Goal: Transaction & Acquisition: Purchase product/service

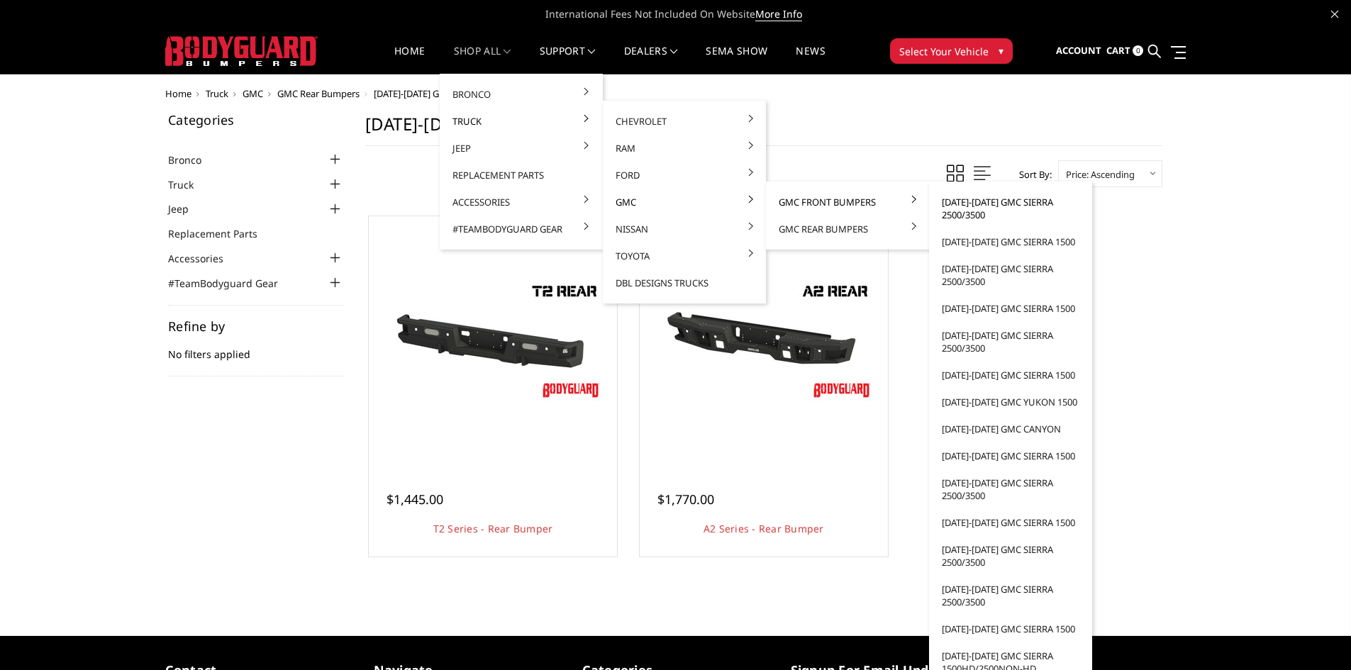
click at [998, 207] on link "[DATE]-[DATE] GMC Sierra 2500/3500" at bounding box center [1011, 209] width 152 height 40
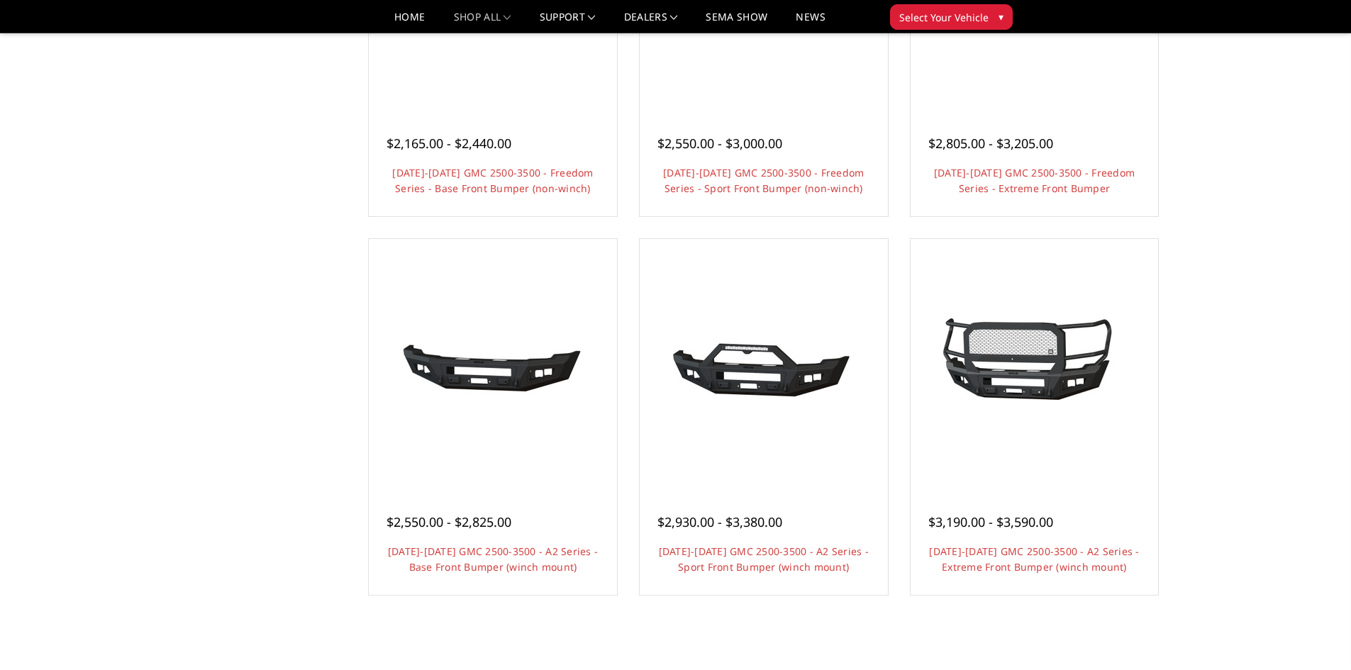
scroll to position [709, 0]
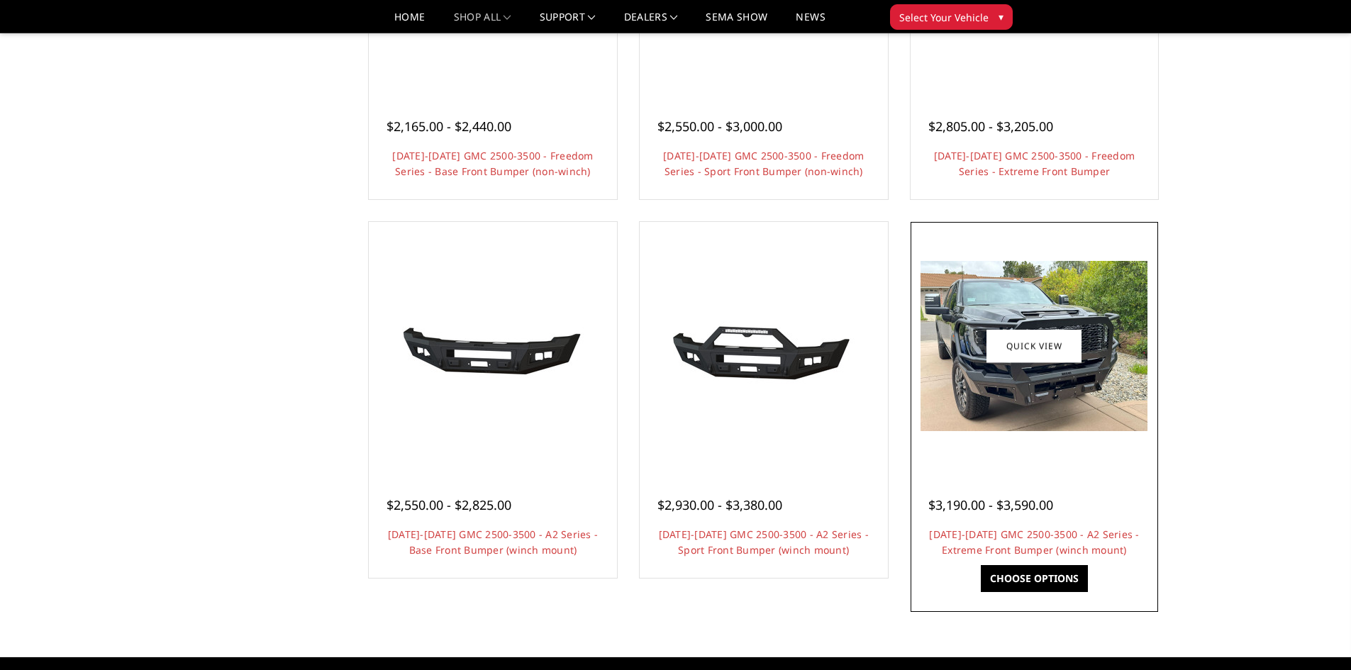
click at [984, 506] on span "$3,190.00 - $3,590.00" at bounding box center [990, 504] width 125 height 17
click at [985, 533] on link "2024-2025 GMC 2500-3500 - A2 Series - Extreme Front Bumper (winch mount)" at bounding box center [1034, 542] width 210 height 29
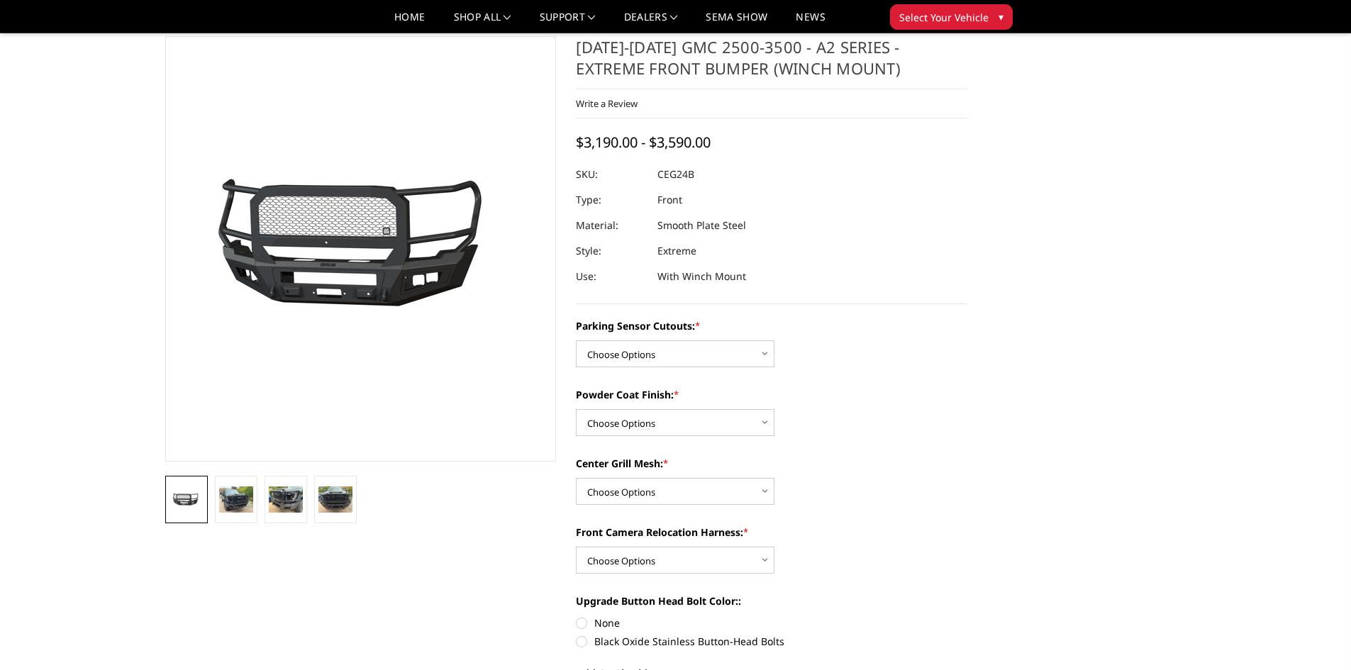
scroll to position [71, 0]
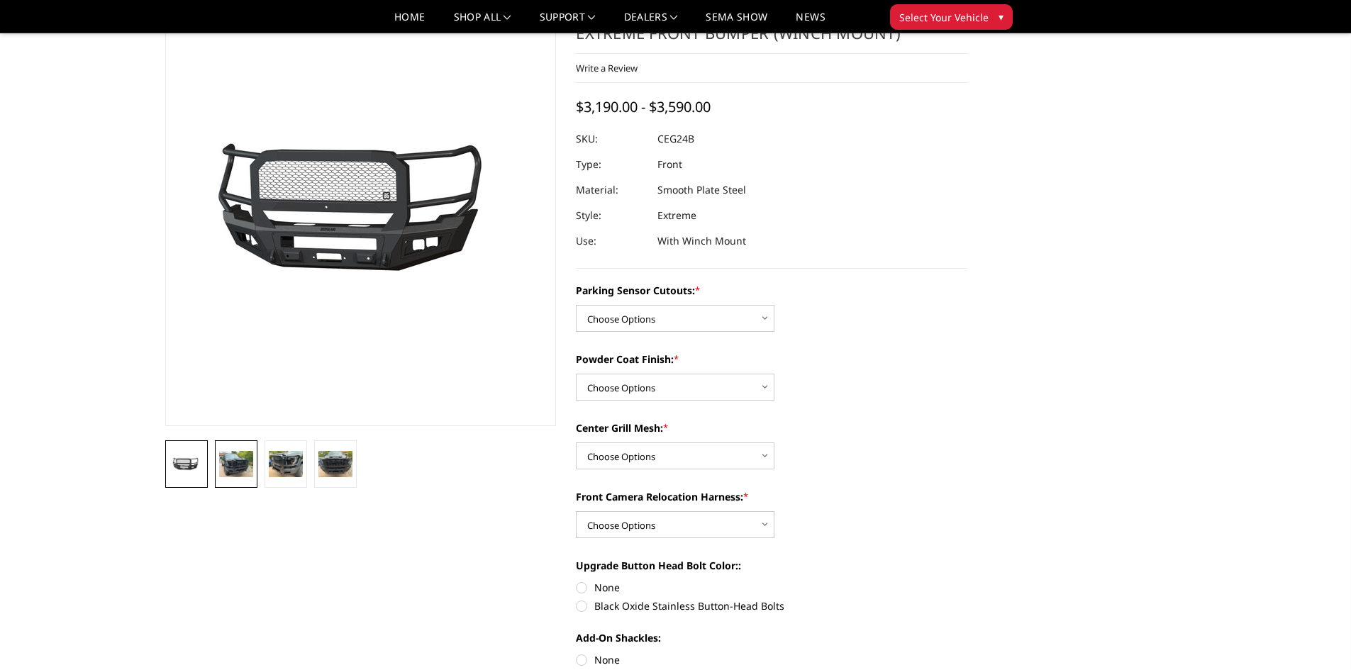
click at [227, 465] on img at bounding box center [236, 464] width 34 height 26
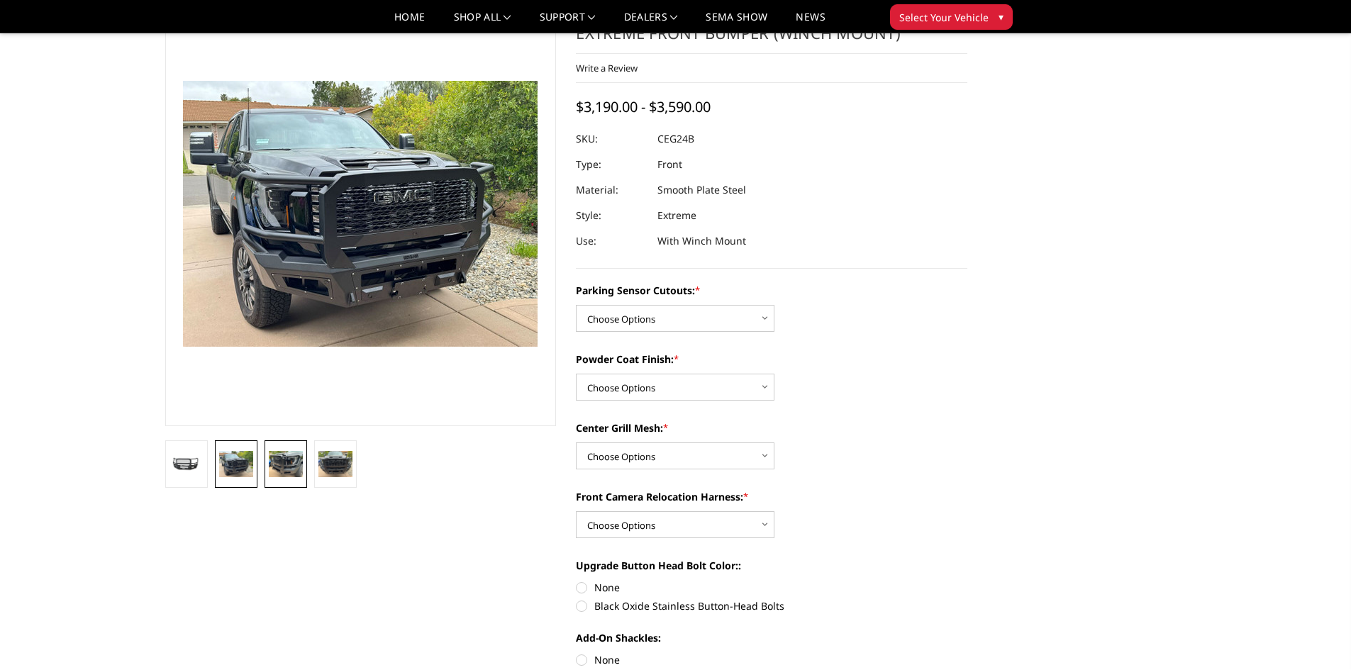
click at [271, 465] on img at bounding box center [286, 464] width 34 height 26
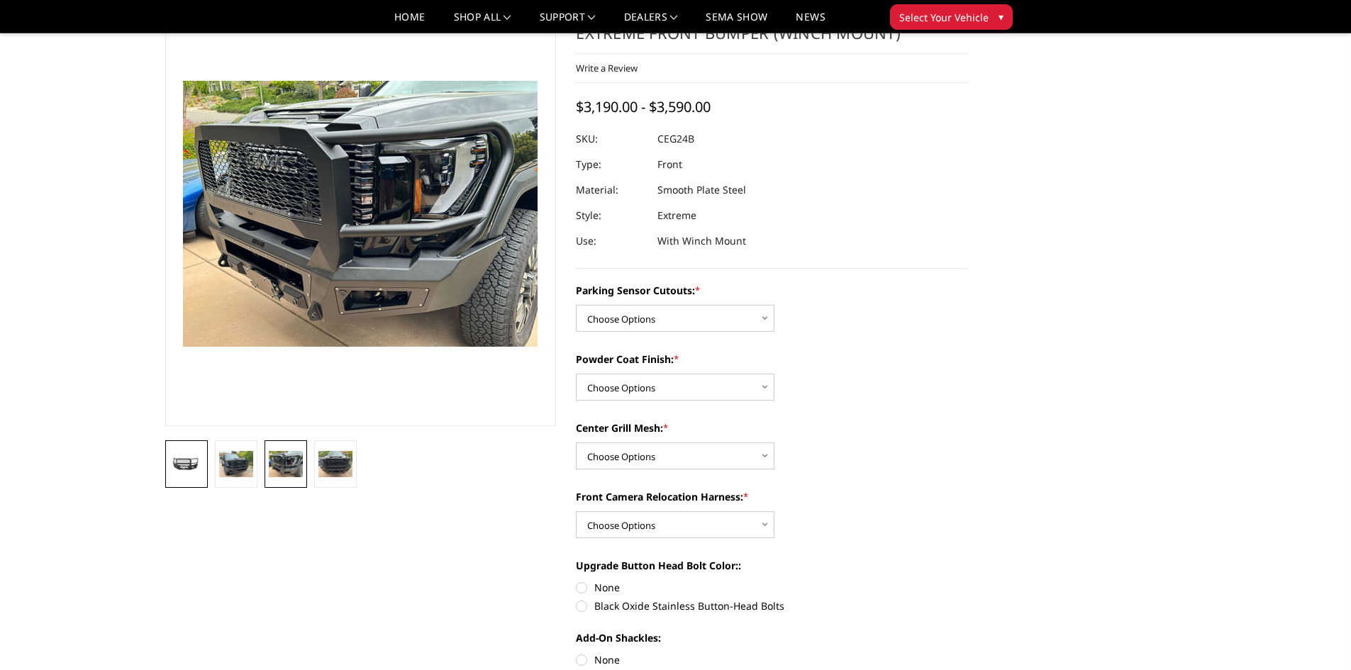
click at [190, 457] on img at bounding box center [187, 465] width 34 height 16
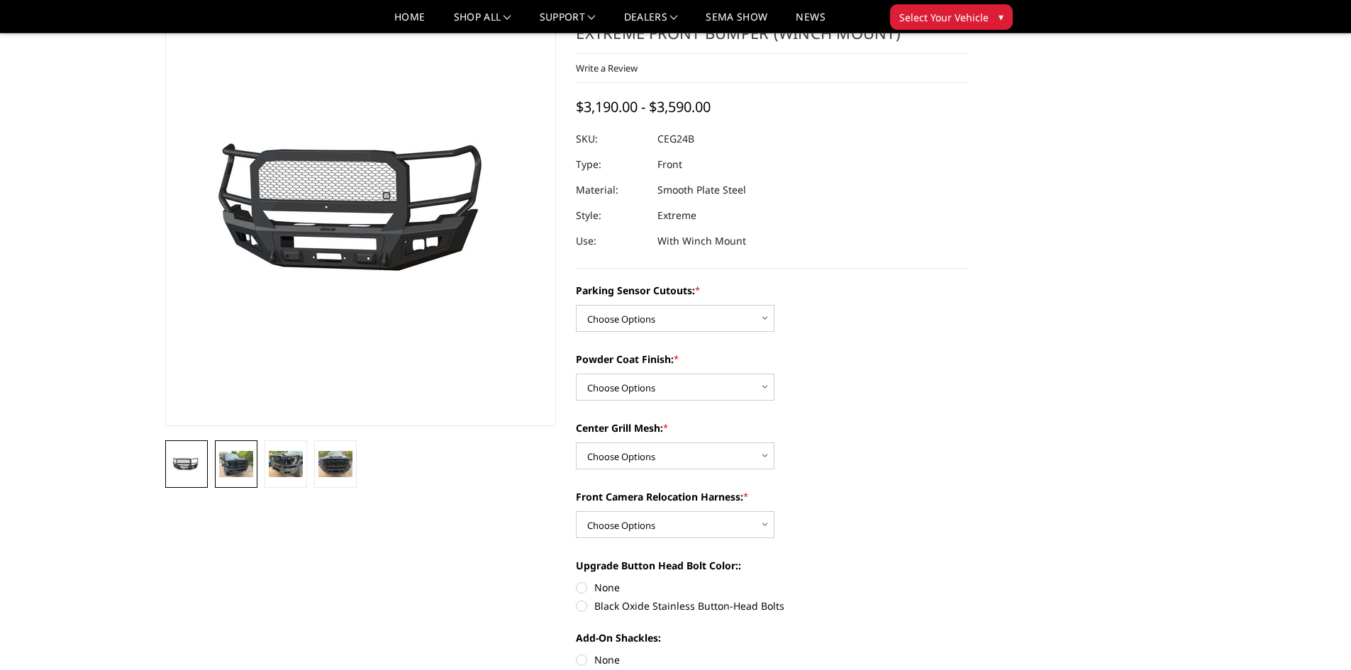
click at [237, 467] on img at bounding box center [236, 464] width 34 height 26
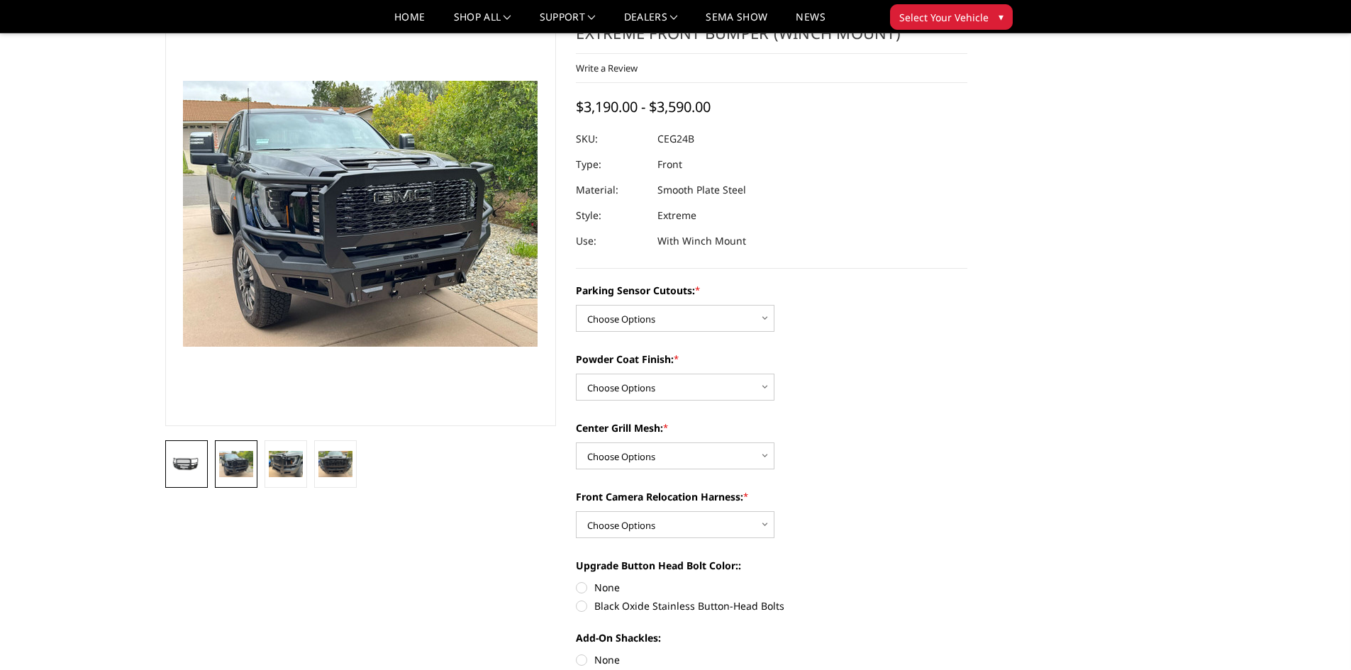
click at [193, 466] on img at bounding box center [187, 465] width 34 height 16
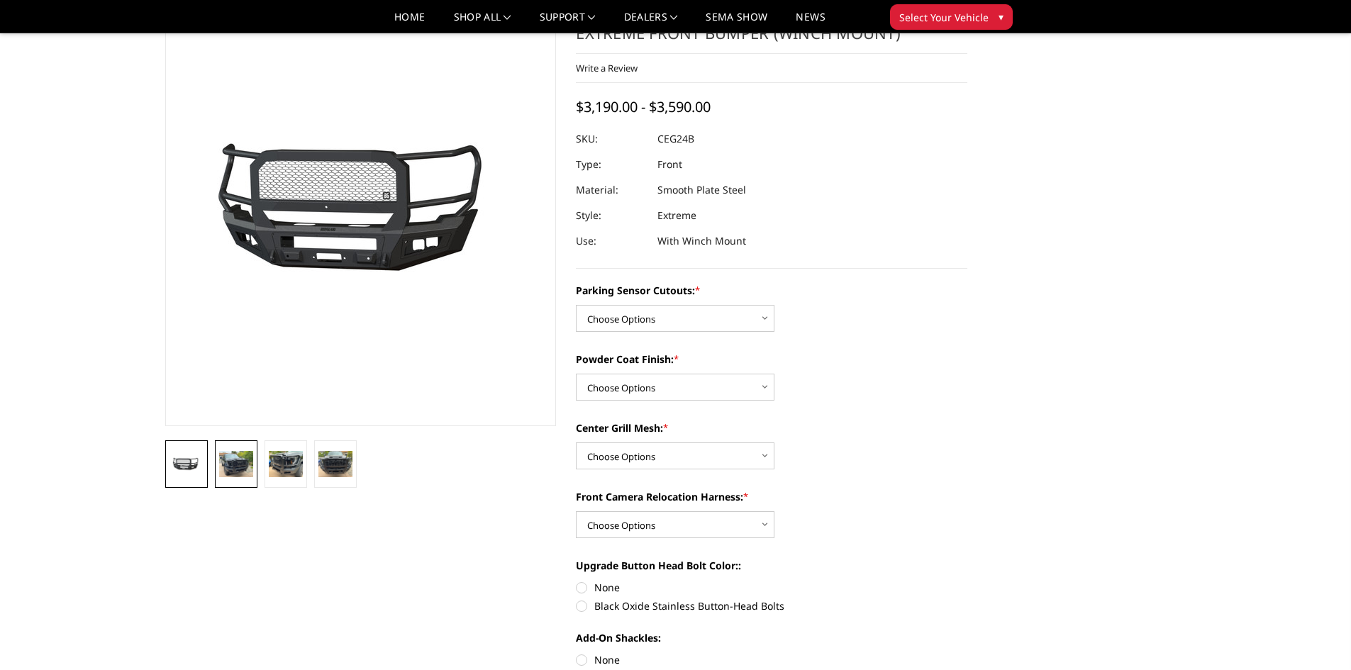
click at [240, 460] on img at bounding box center [236, 464] width 34 height 26
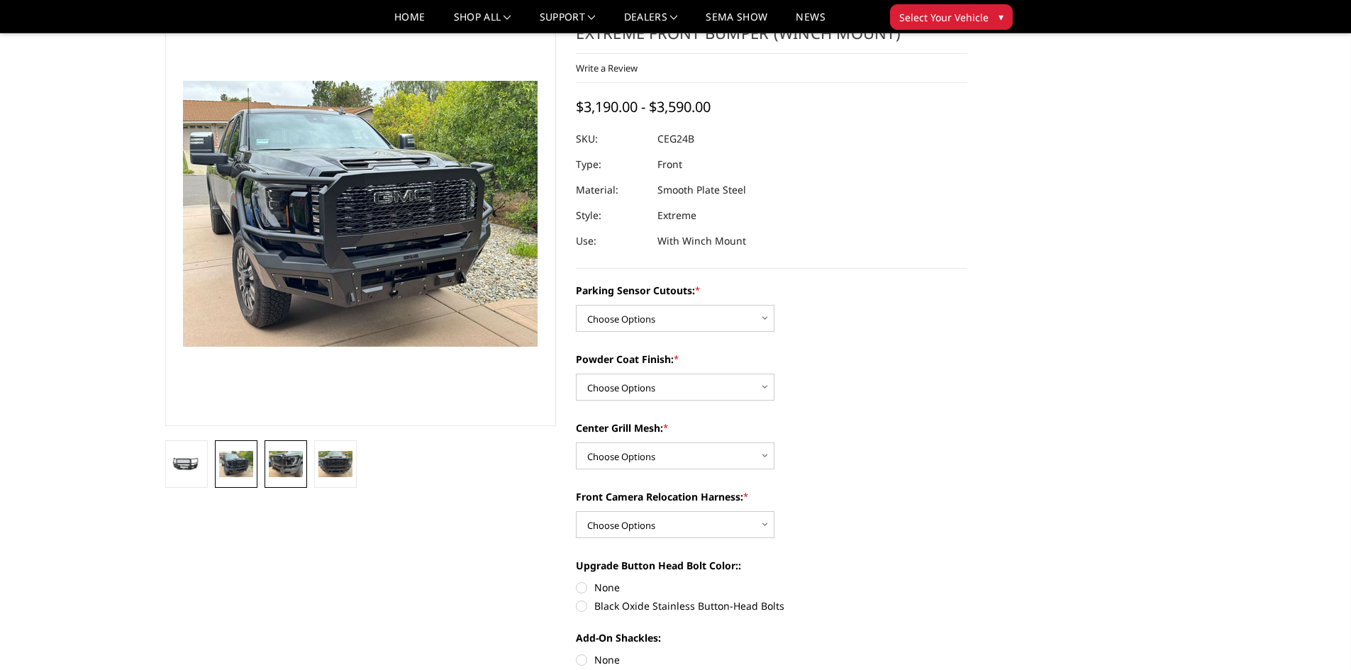
click at [288, 465] on img at bounding box center [286, 464] width 34 height 26
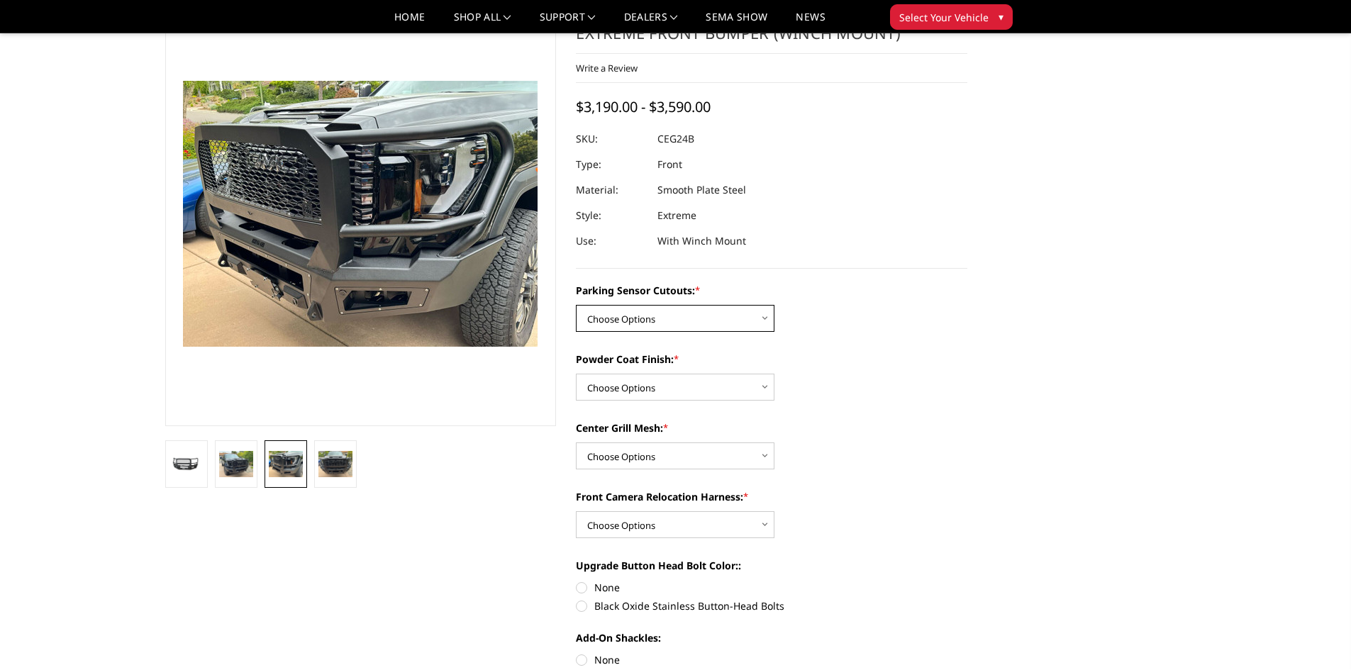
click at [674, 309] on select "Choose Options No - Without Parking Sensor Cutouts Yes - With Parking Sensor Cu…" at bounding box center [675, 318] width 199 height 27
select select "2143"
click at [576, 305] on select "Choose Options No - Without Parking Sensor Cutouts Yes - With Parking Sensor Cu…" at bounding box center [675, 318] width 199 height 27
click at [640, 392] on select "Choose Options Bare Metal Textured Black Powder Coat" at bounding box center [675, 387] width 199 height 27
select select "2144"
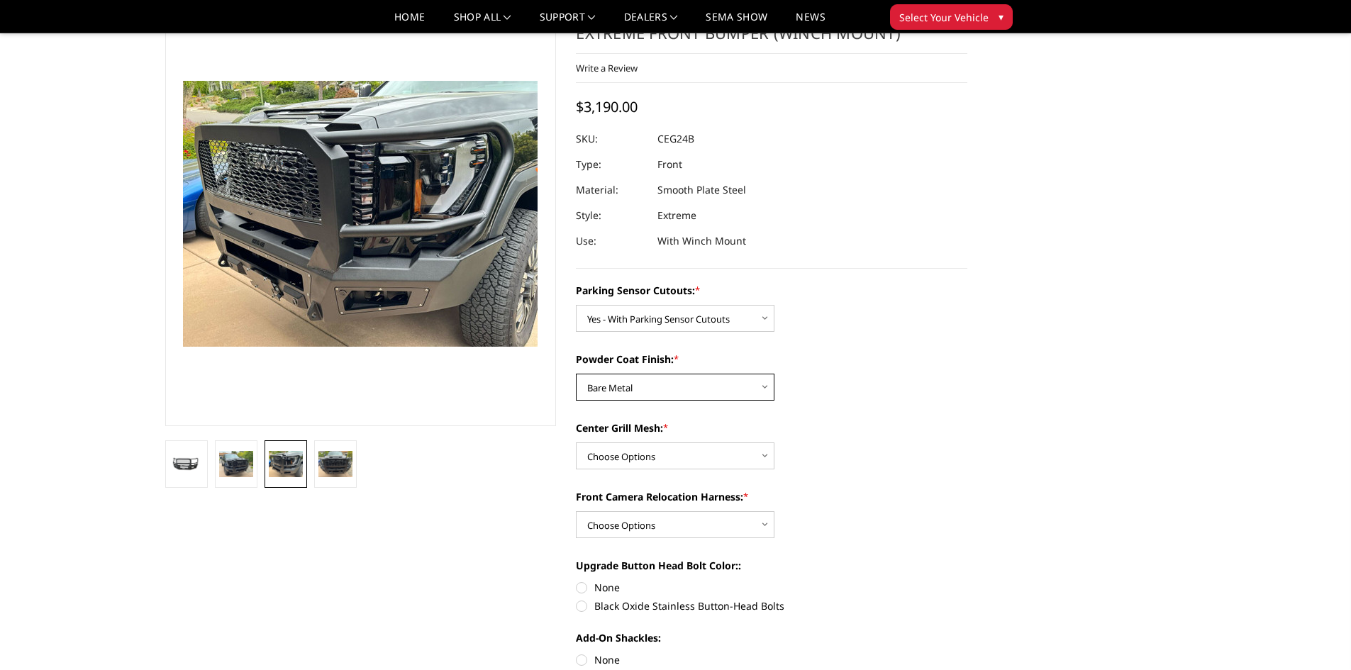
click at [576, 374] on select "Choose Options Bare Metal Textured Black Powder Coat" at bounding box center [675, 387] width 199 height 27
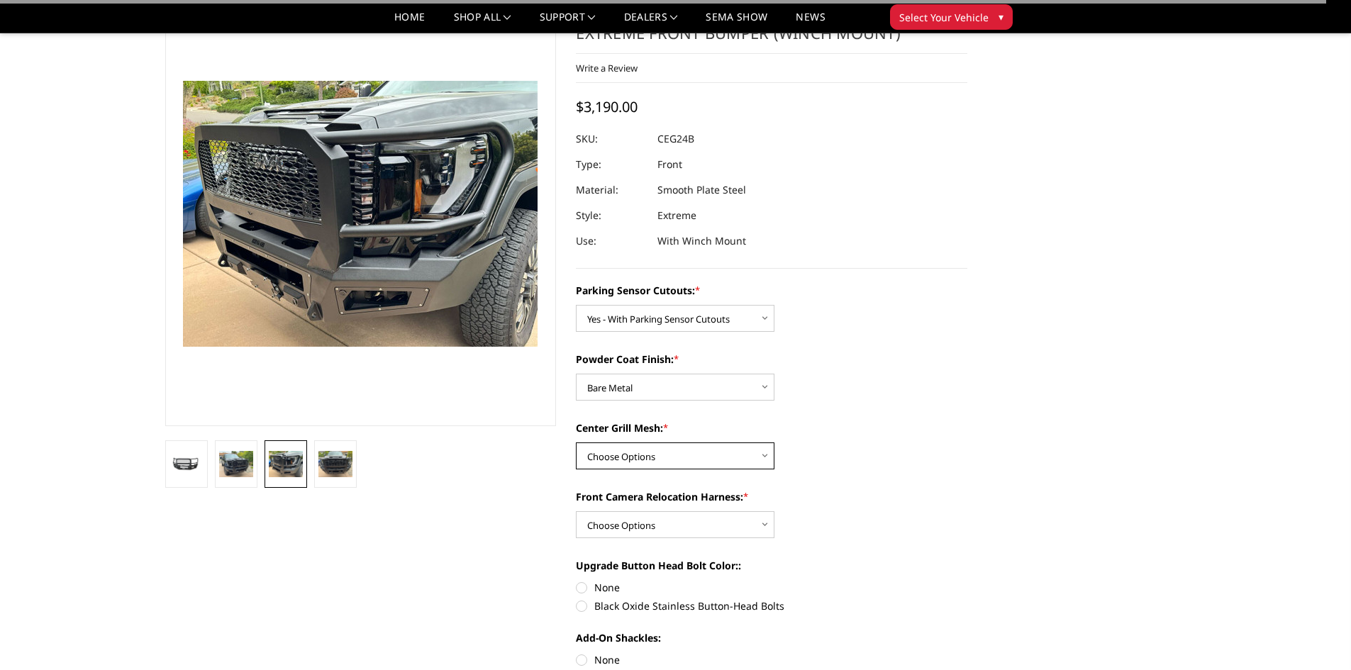
click at [640, 449] on select "Choose Options WITH Center Grill Mesh WITHOUT Center Grill Mesh" at bounding box center [675, 456] width 199 height 27
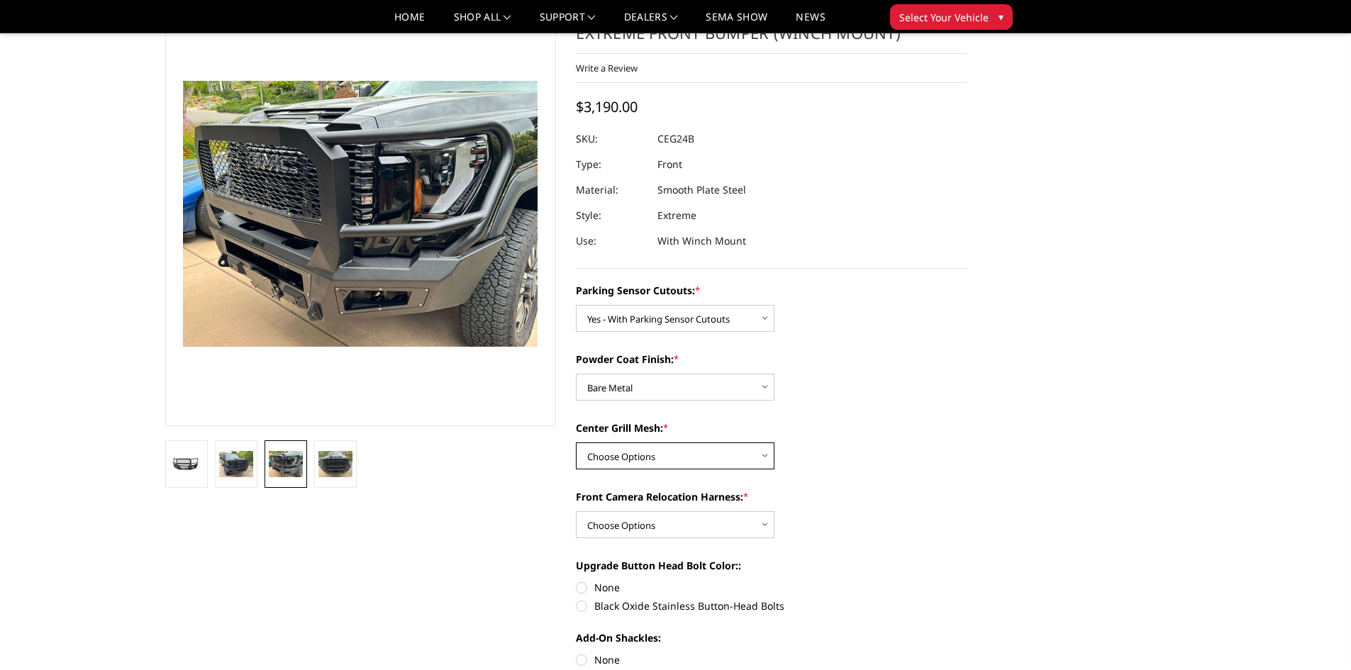
select select "2146"
click at [576, 443] on select "Choose Options WITH Center Grill Mesh WITHOUT Center Grill Mesh" at bounding box center [675, 456] width 199 height 27
click at [640, 526] on select "Choose Options WITH Front Camera Relocation Harness WITHOUT Front Camera Reloca…" at bounding box center [675, 524] width 199 height 27
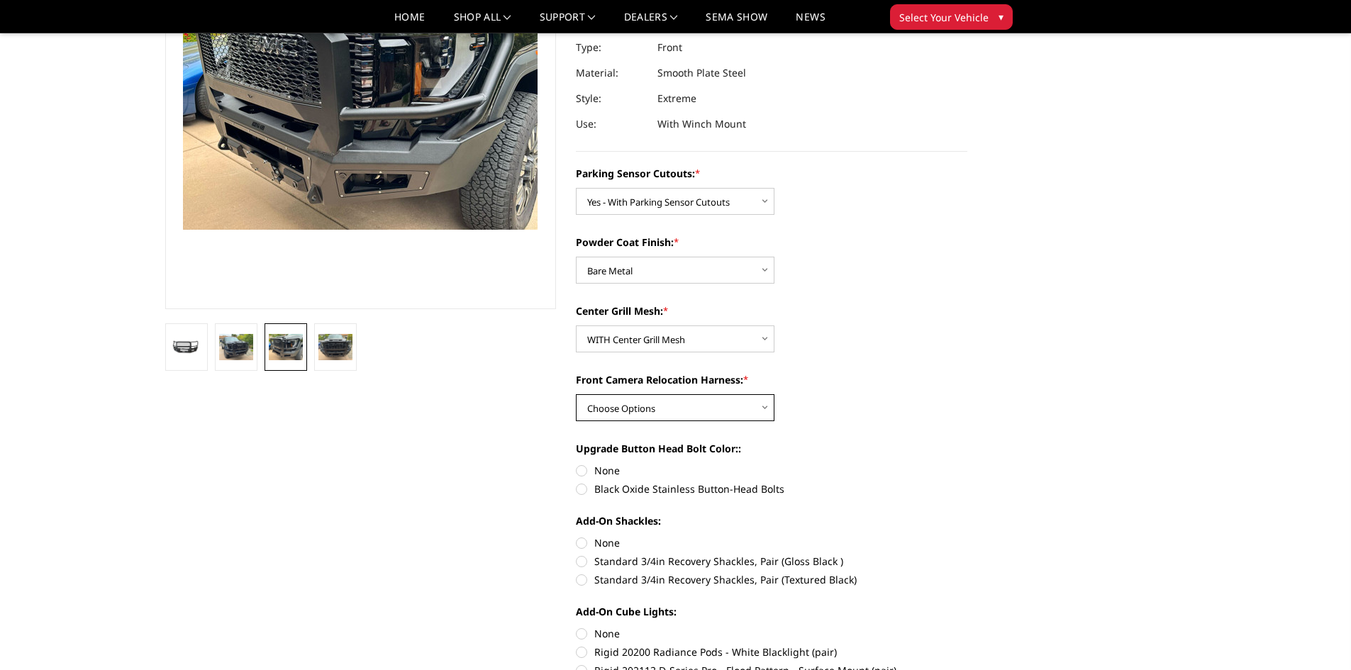
scroll to position [213, 0]
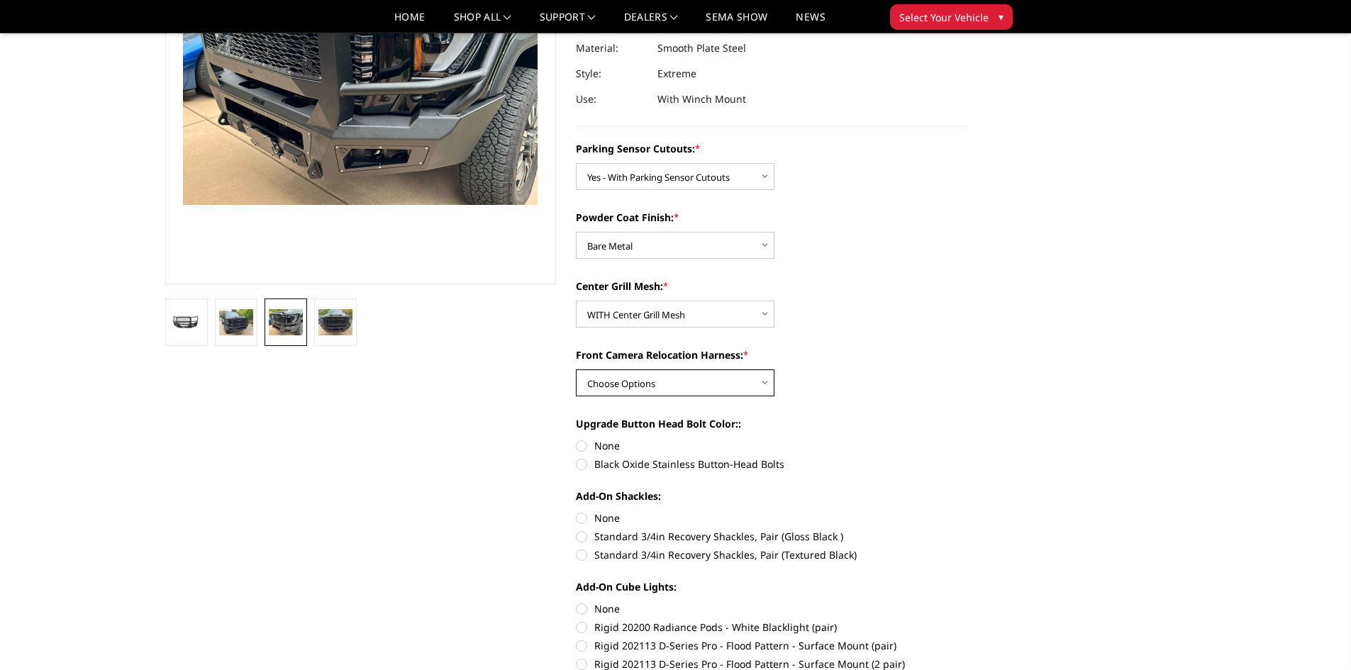
click at [650, 393] on select "Choose Options WITH Front Camera Relocation Harness WITHOUT Front Camera Reloca…" at bounding box center [675, 383] width 199 height 27
select select "2148"
click at [576, 370] on select "Choose Options WITH Front Camera Relocation Harness WITHOUT Front Camera Reloca…" at bounding box center [675, 383] width 199 height 27
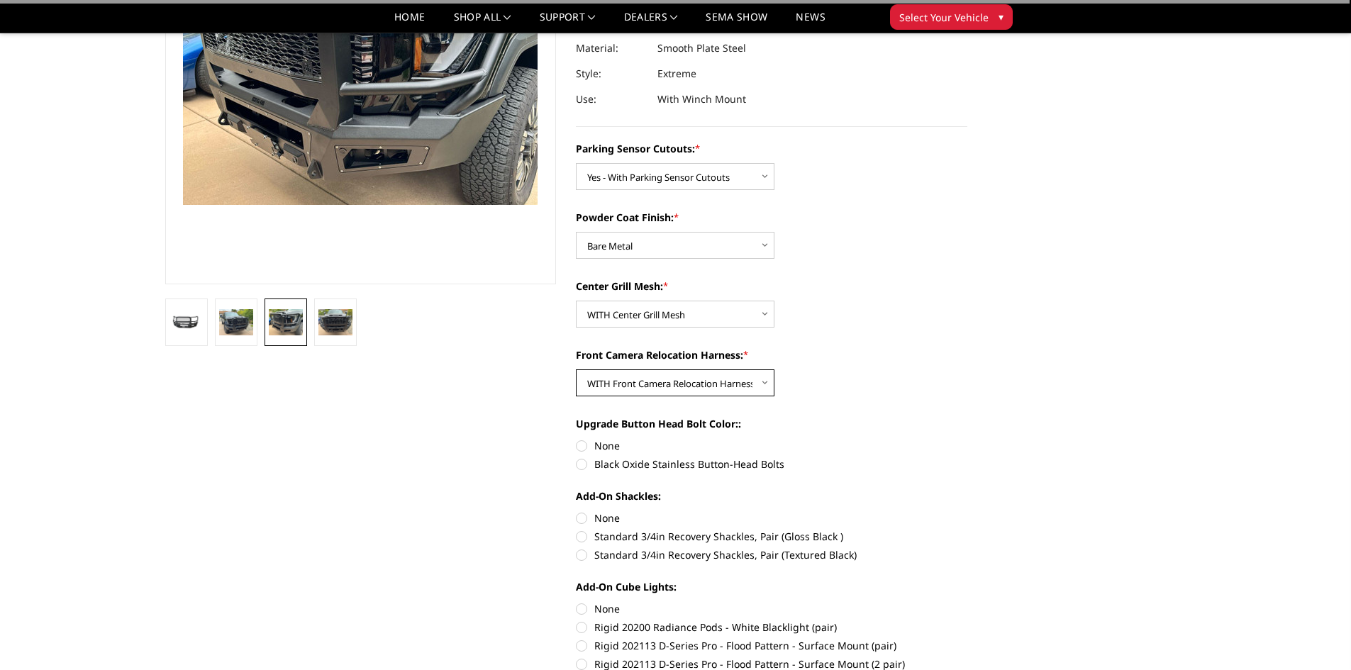
click at [665, 382] on select "Choose Options WITH Front Camera Relocation Harness WITHOUT Front Camera Reloca…" at bounding box center [675, 383] width 199 height 27
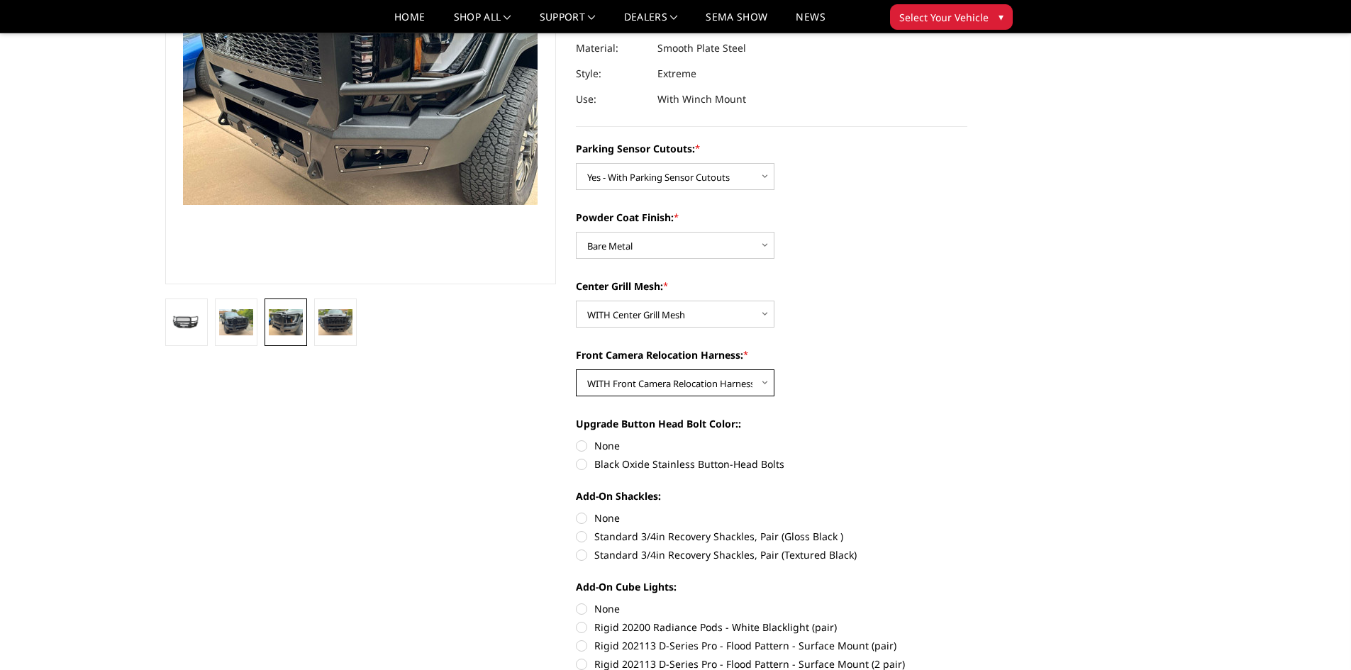
click at [576, 370] on select "Choose Options WITH Front Camera Relocation Harness WITHOUT Front Camera Reloca…" at bounding box center [675, 383] width 199 height 27
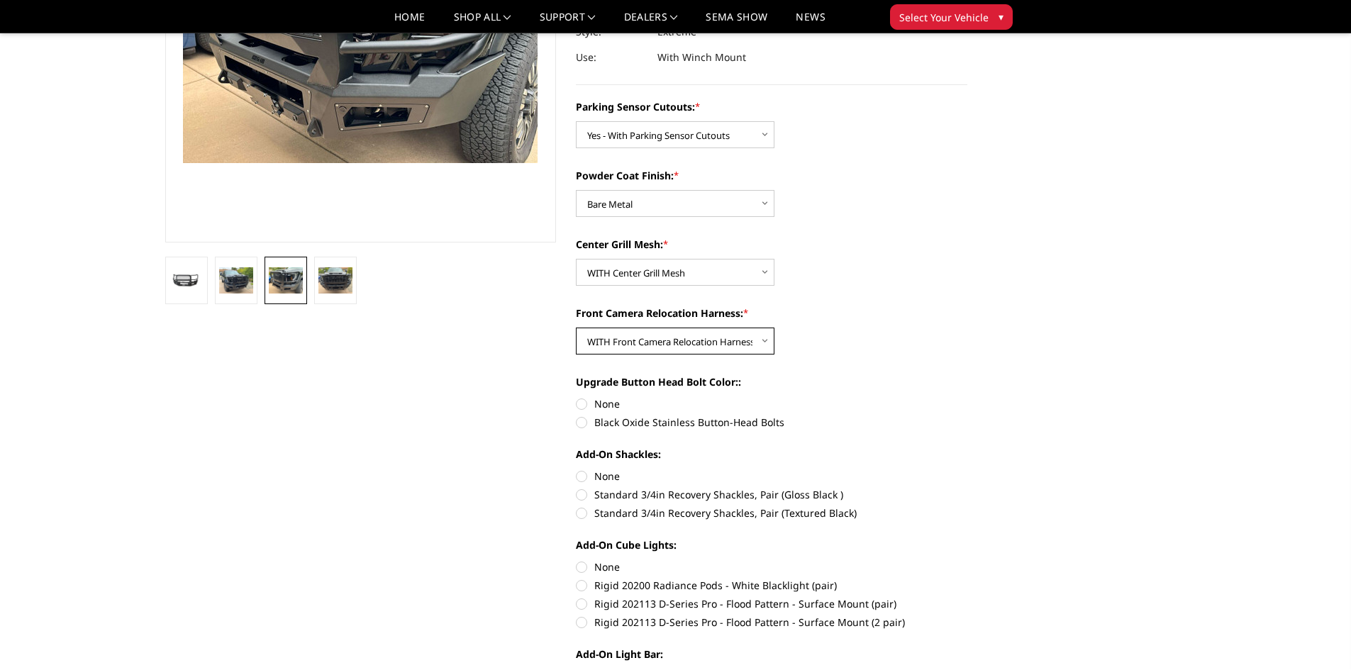
scroll to position [284, 0]
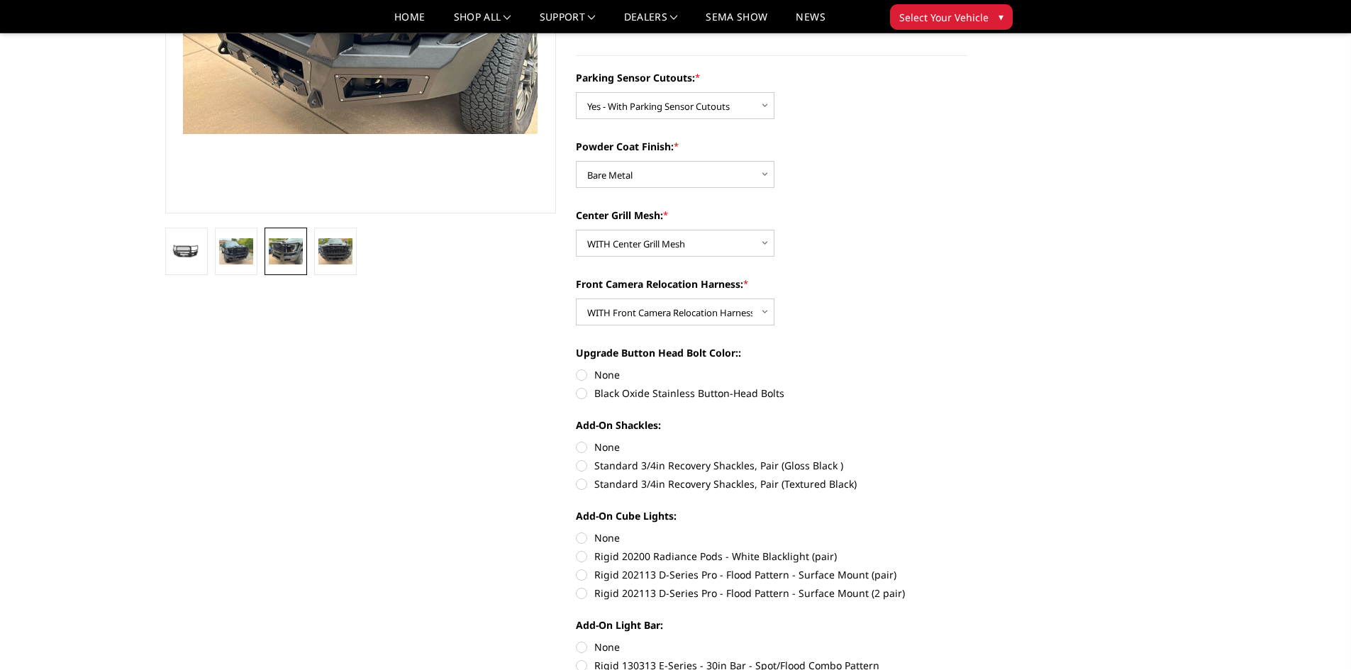
click at [585, 373] on label "None" at bounding box center [772, 374] width 392 height 15
click at [577, 368] on input "None" at bounding box center [576, 367] width 1 height 1
radio input "true"
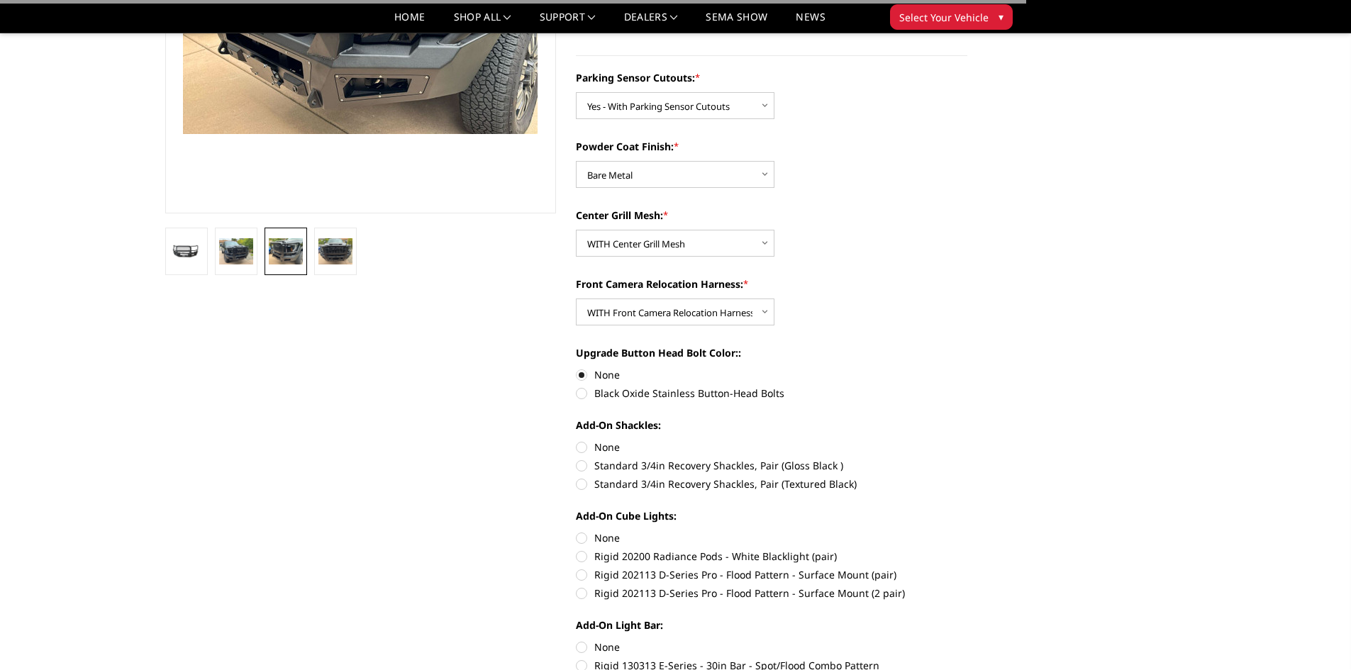
click at [587, 448] on label "None" at bounding box center [772, 447] width 392 height 15
click at [577, 440] on input "None" at bounding box center [576, 440] width 1 height 1
radio input "true"
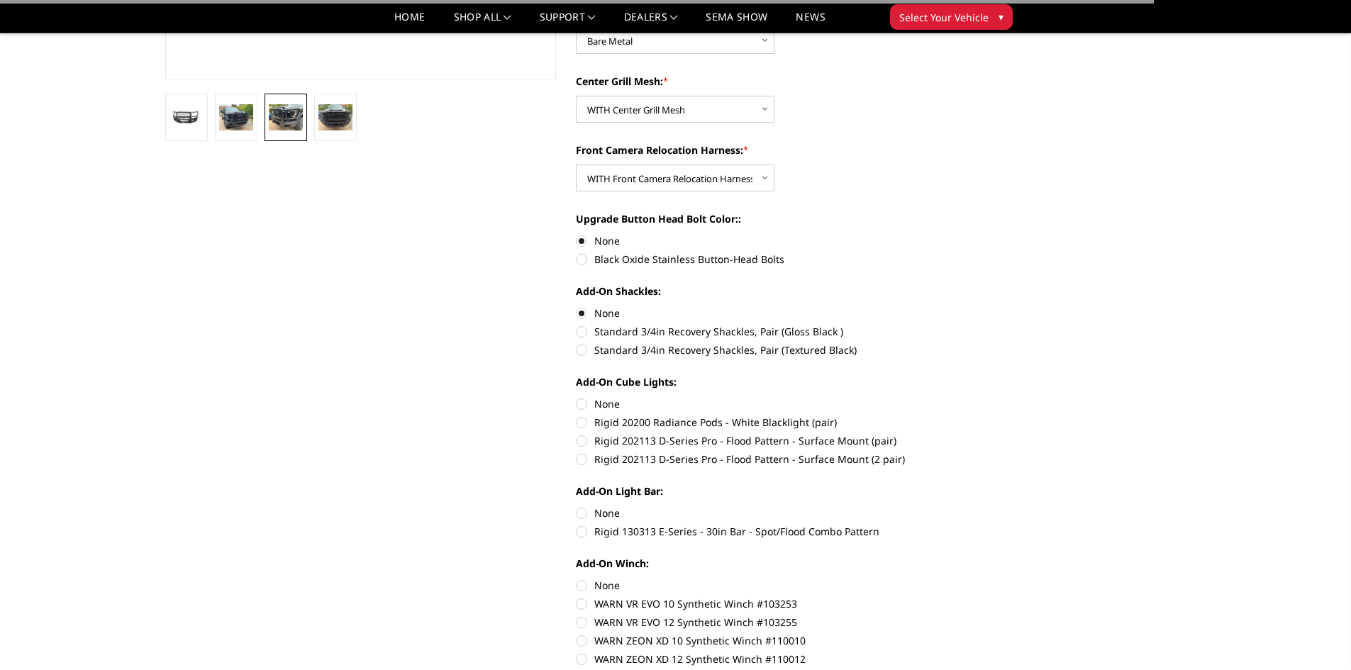
scroll to position [426, 0]
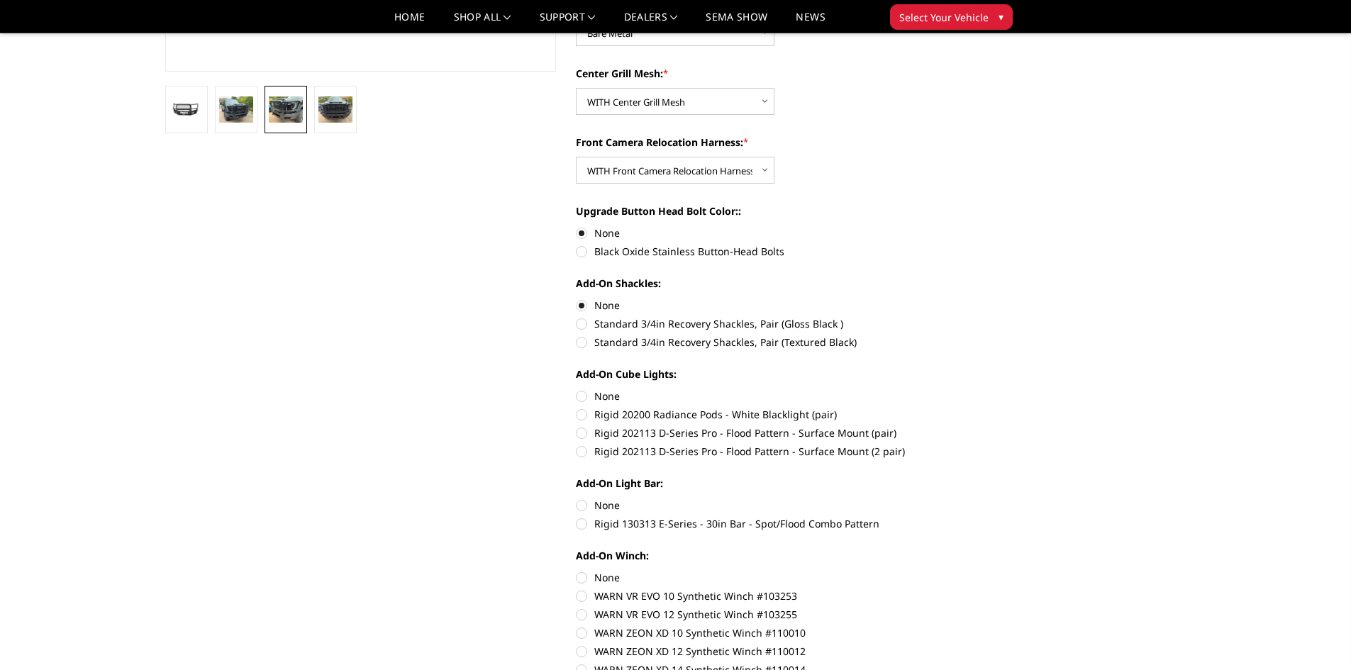
click at [580, 395] on label "None" at bounding box center [772, 396] width 392 height 15
click at [577, 389] on input "None" at bounding box center [576, 389] width 1 height 1
radio input "true"
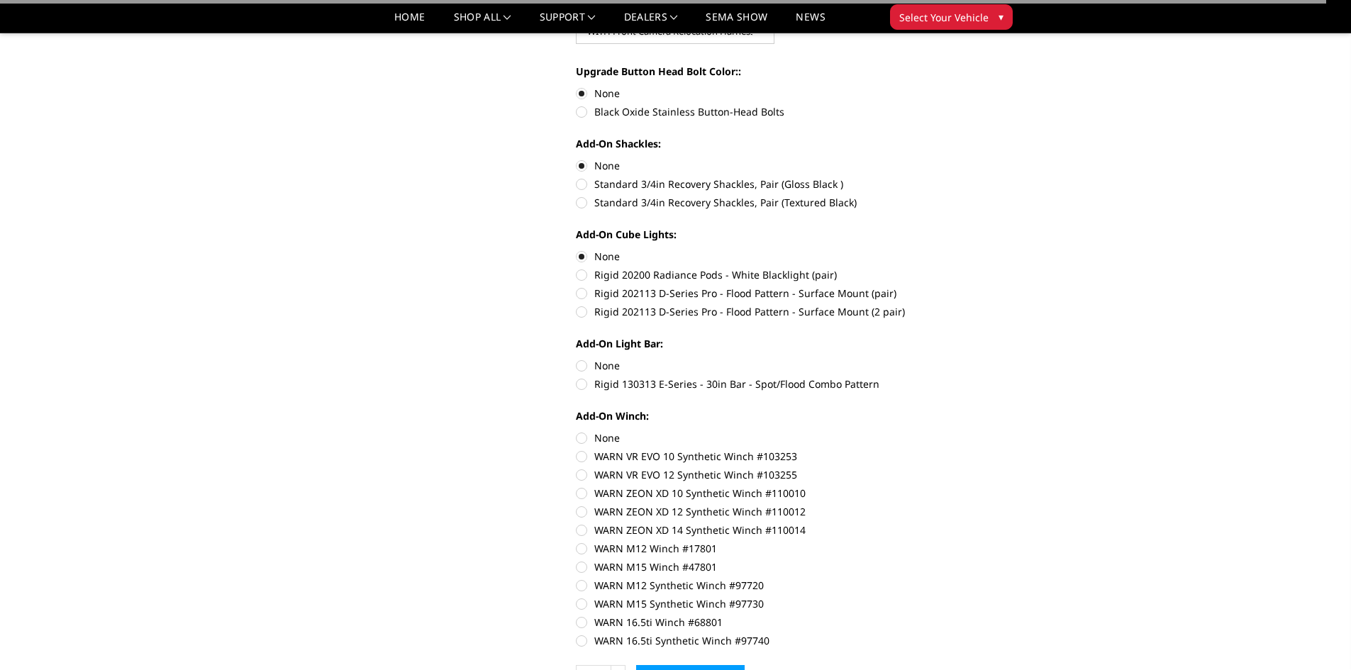
scroll to position [567, 0]
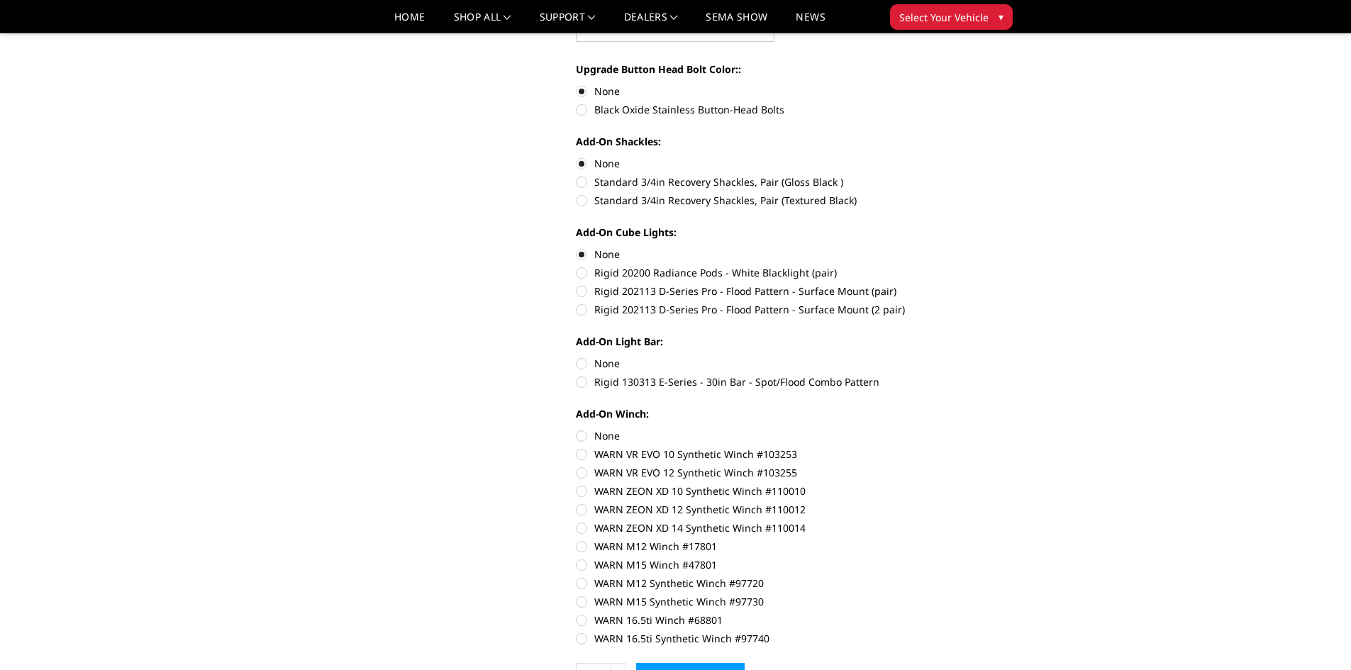
click at [581, 364] on label "None" at bounding box center [772, 363] width 392 height 15
click at [577, 357] on input "None" at bounding box center [576, 356] width 1 height 1
radio input "true"
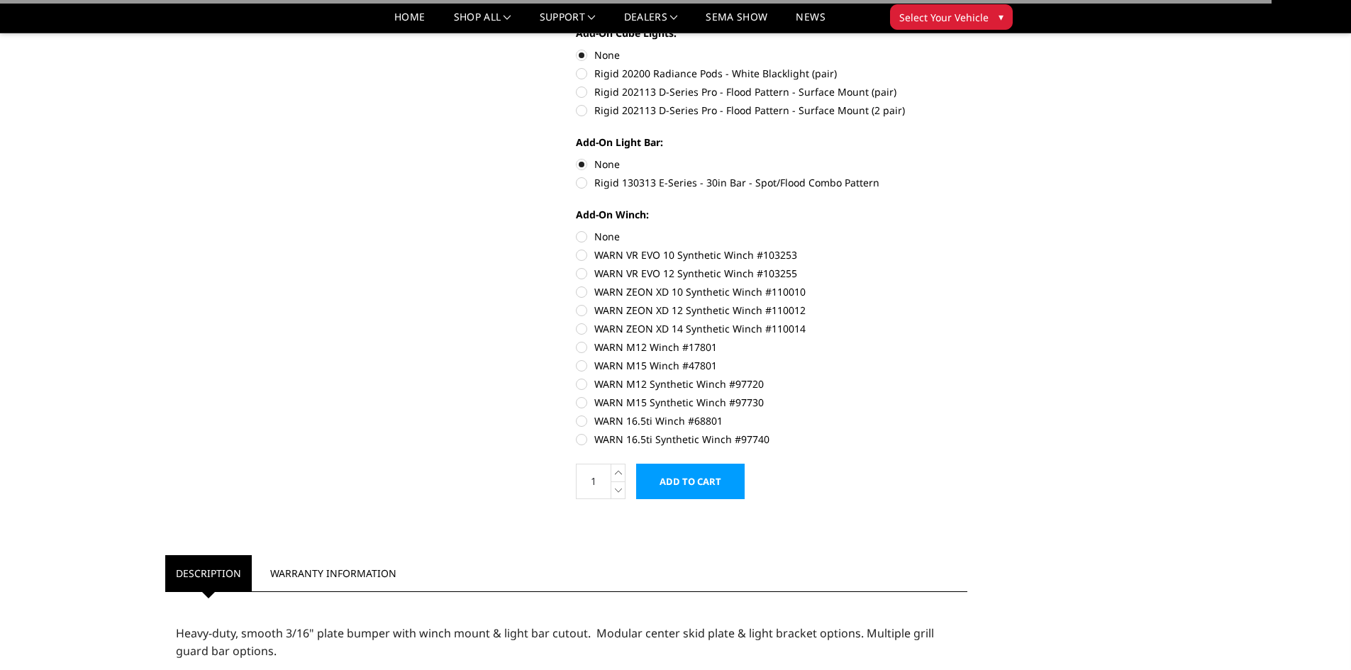
scroll to position [780, 0]
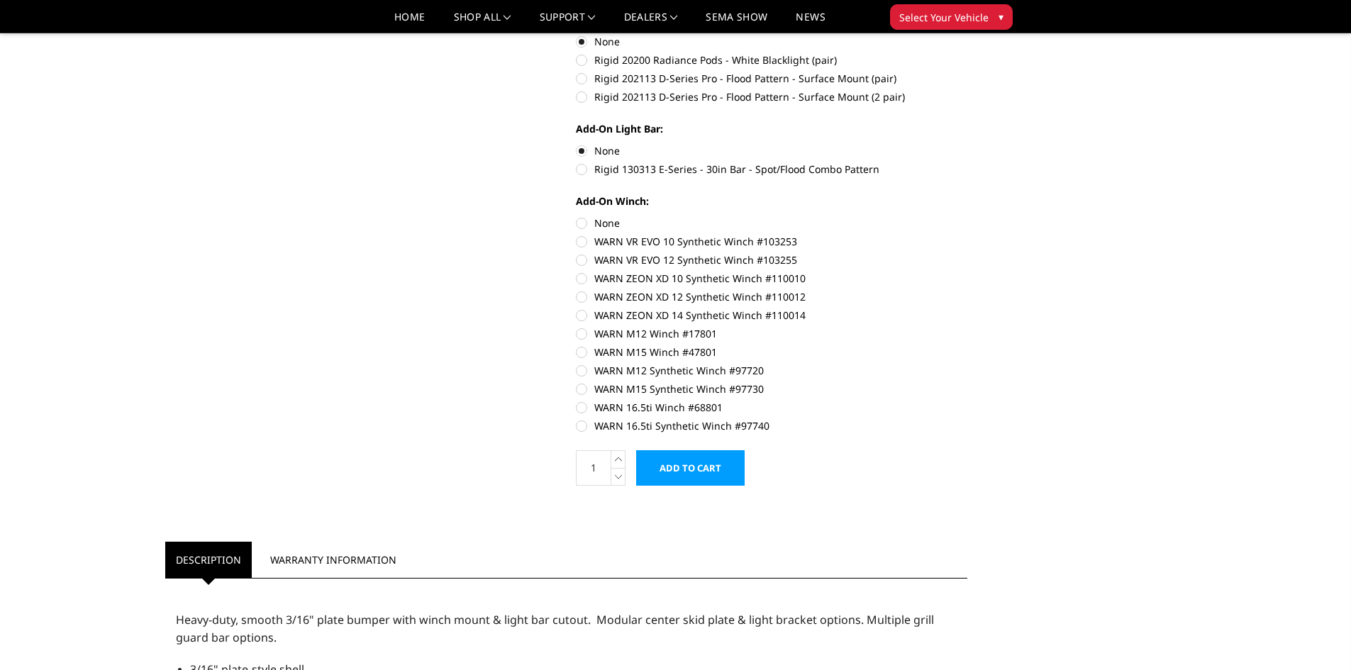
click at [582, 222] on label "None" at bounding box center [772, 223] width 392 height 15
click at [577, 216] on input "None" at bounding box center [576, 216] width 1 height 1
radio input "true"
click at [699, 465] on input "Add to Cart" at bounding box center [690, 467] width 109 height 35
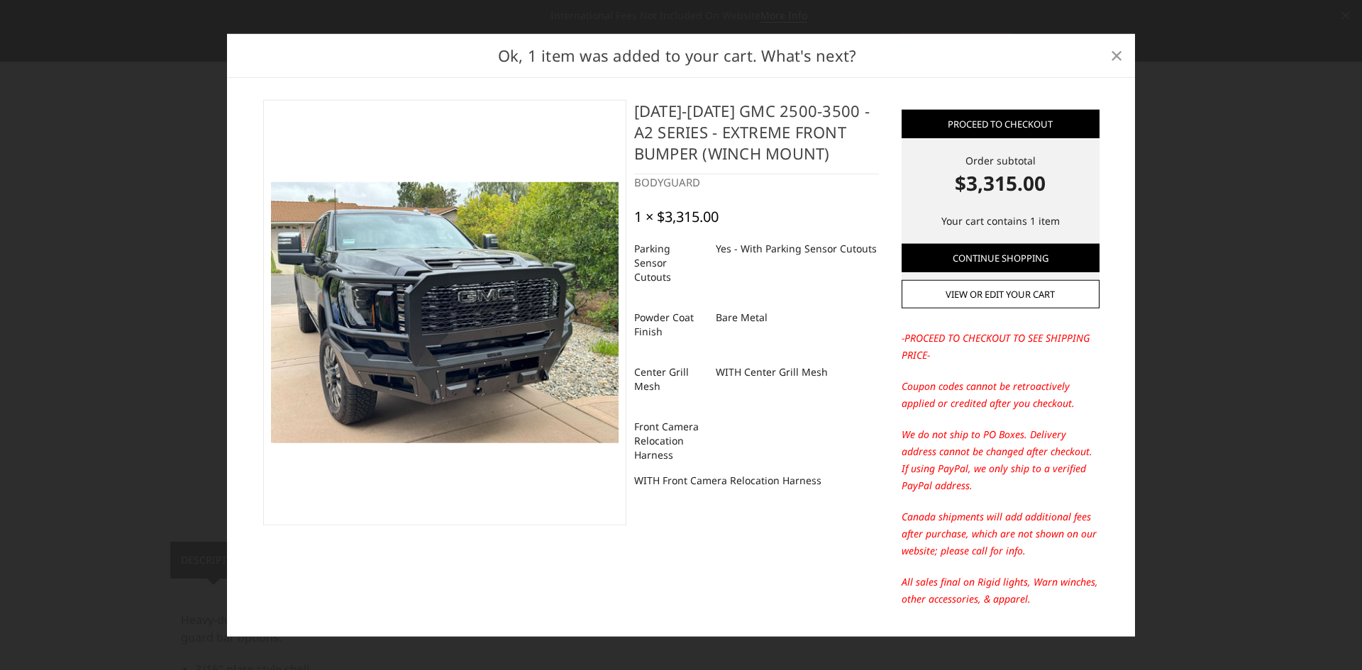
click at [1119, 55] on span "×" at bounding box center [1116, 55] width 13 height 30
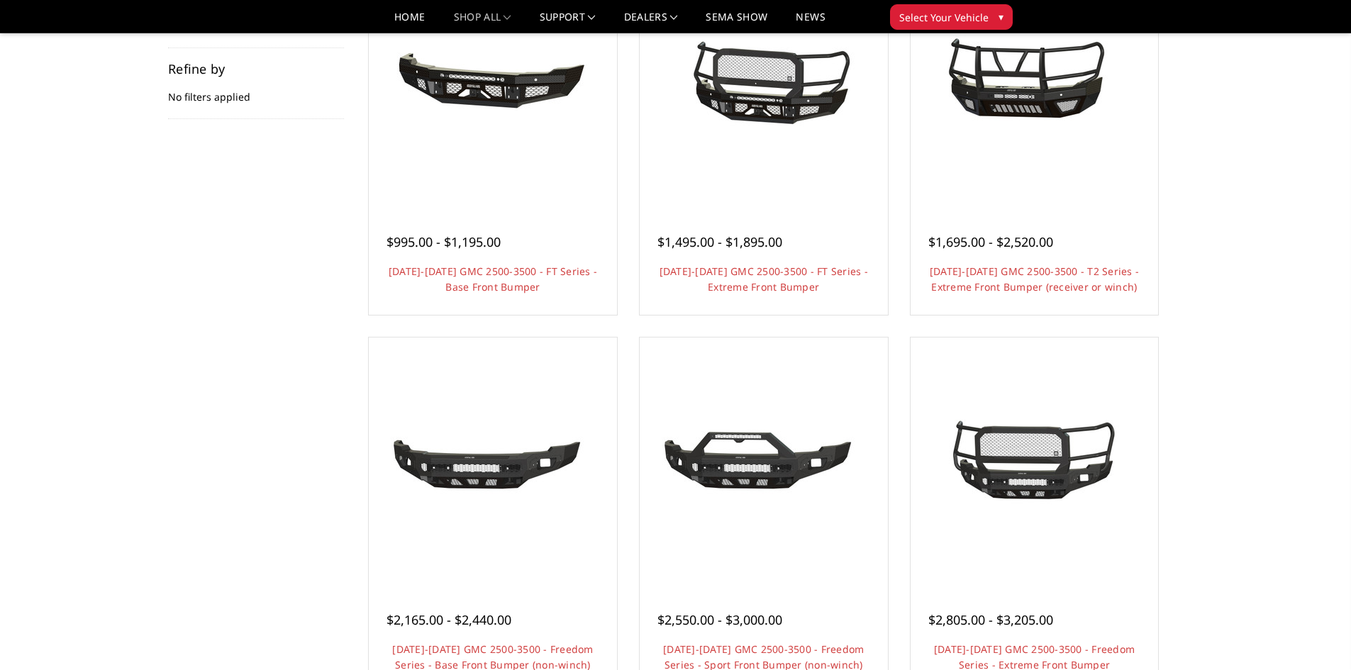
scroll to position [213, 0]
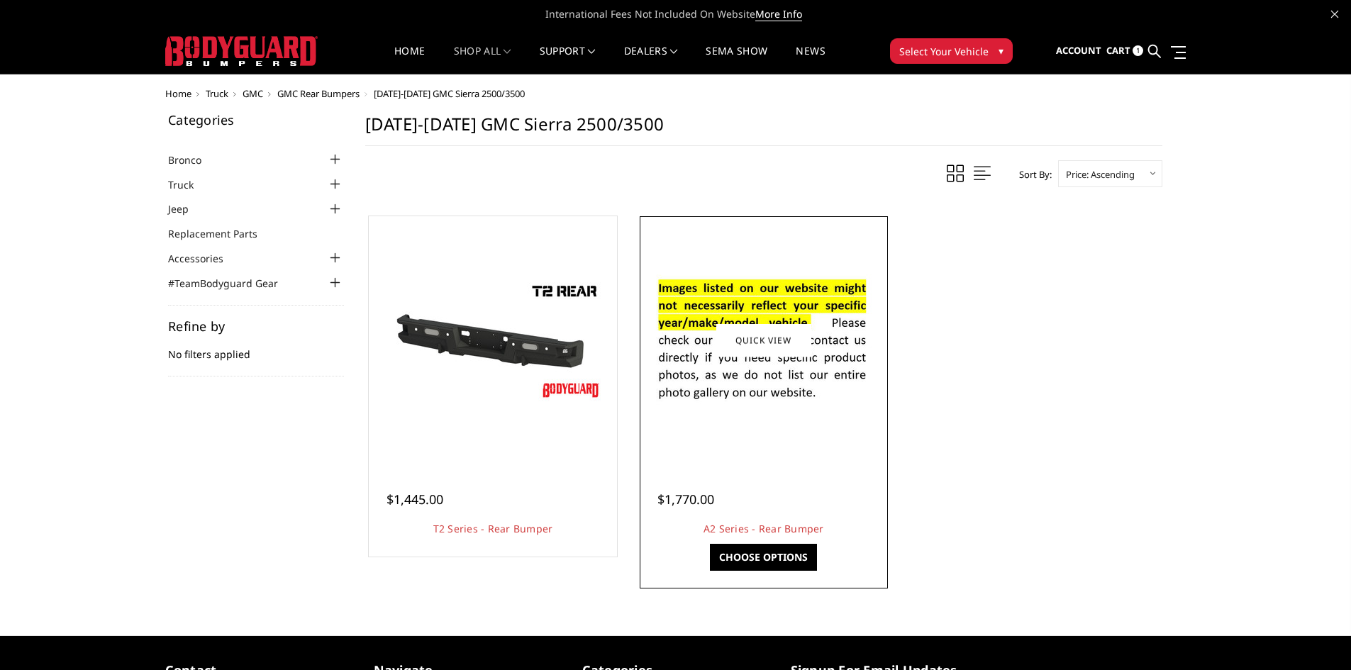
click at [743, 389] on img at bounding box center [763, 340] width 227 height 155
